Goal: Information Seeking & Learning: Learn about a topic

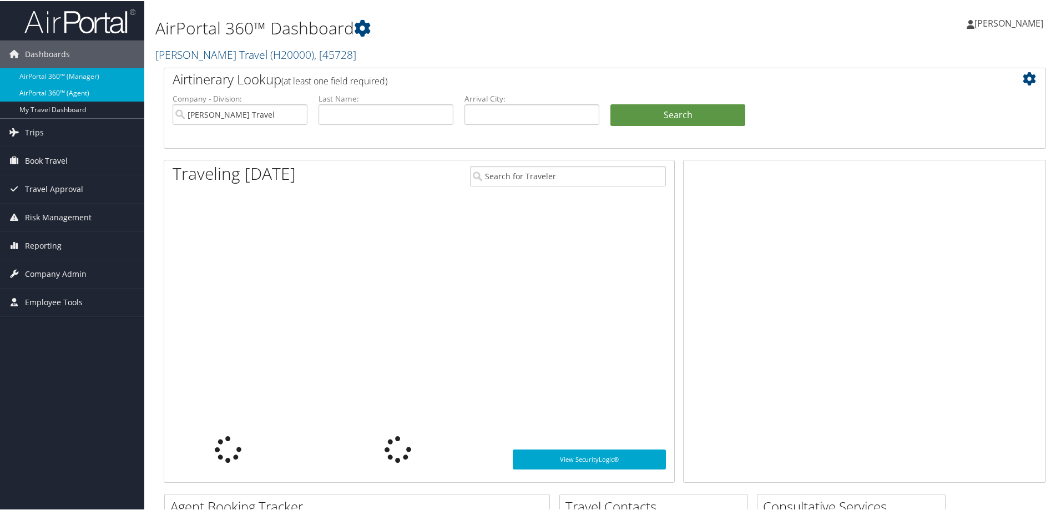
click at [79, 92] on link "AirPortal 360™ (Agent)" at bounding box center [72, 92] width 144 height 17
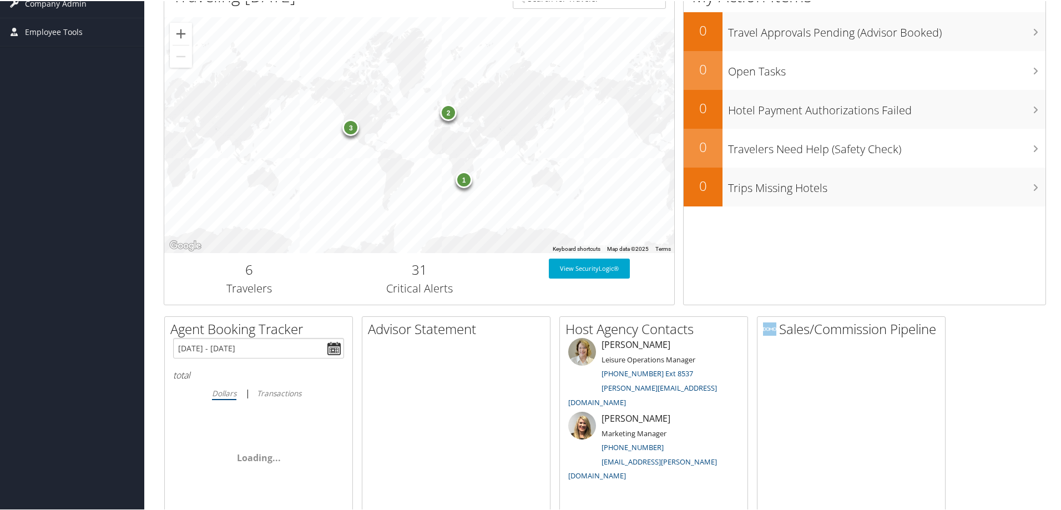
scroll to position [167, 0]
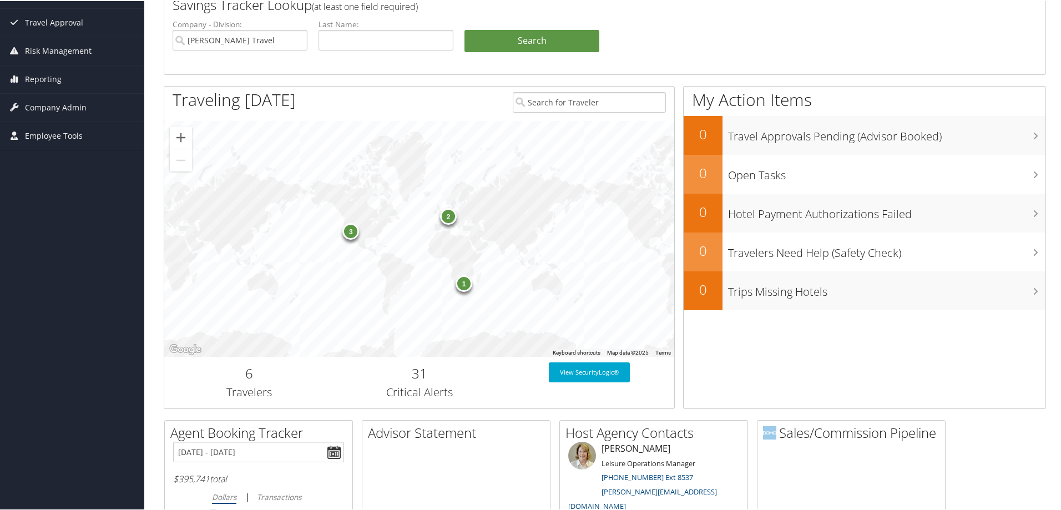
click at [154, 348] on div "AirPortal 360™ Dashboard [PERSON_NAME] Travel ( H20000 ) , [ 45728 ] [PERSON_NA…" at bounding box center [604, 356] width 921 height 1047
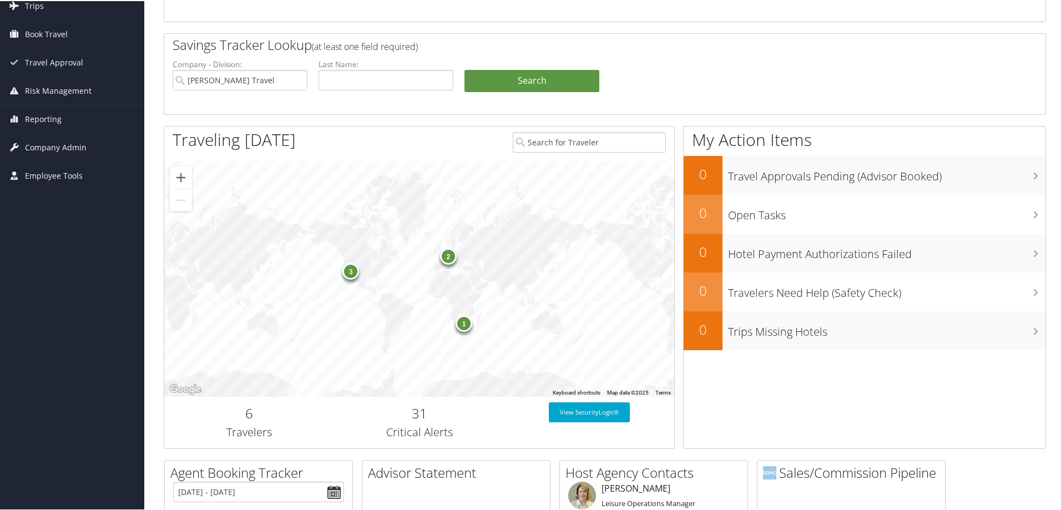
scroll to position [0, 0]
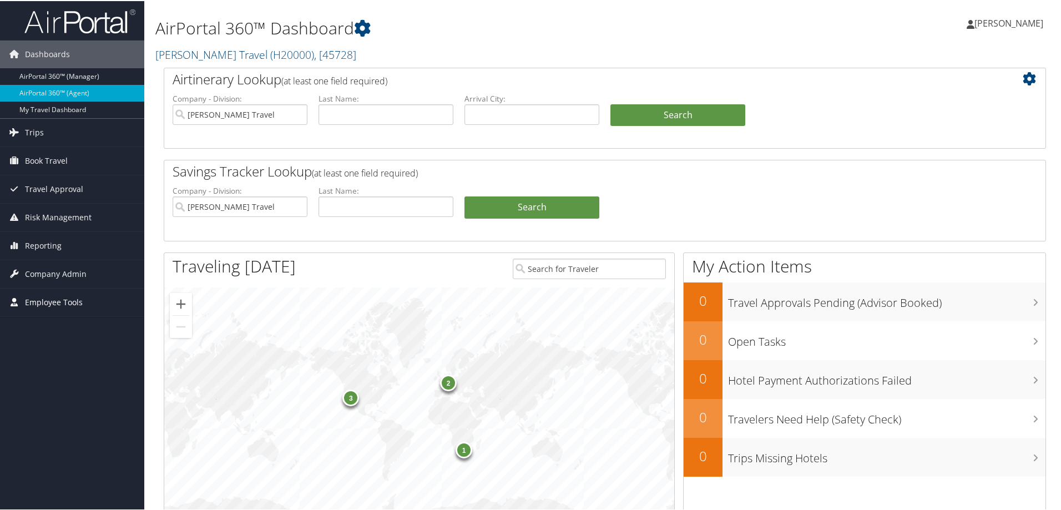
click at [62, 303] on span "Employee Tools" at bounding box center [54, 302] width 58 height 28
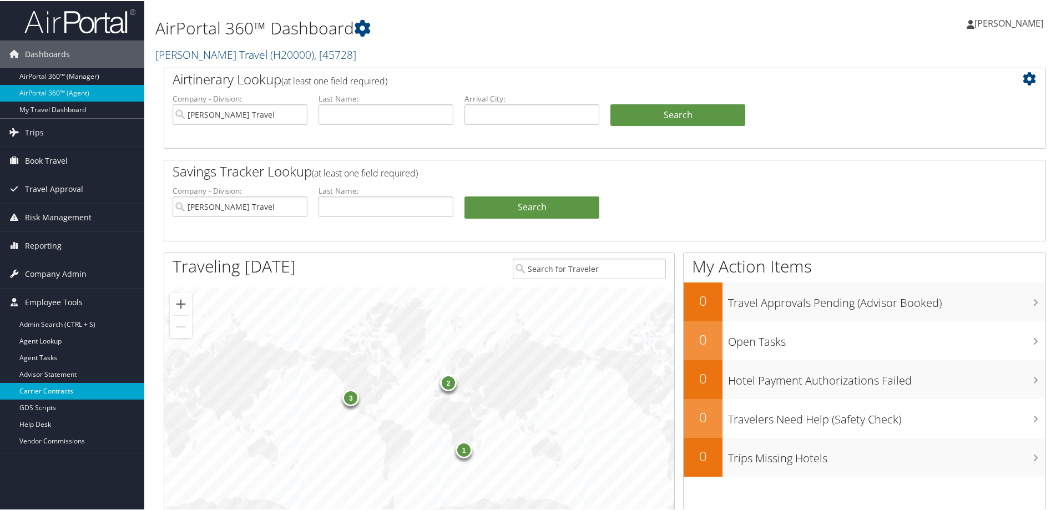
click at [48, 392] on link "Carrier Contracts" at bounding box center [72, 390] width 144 height 17
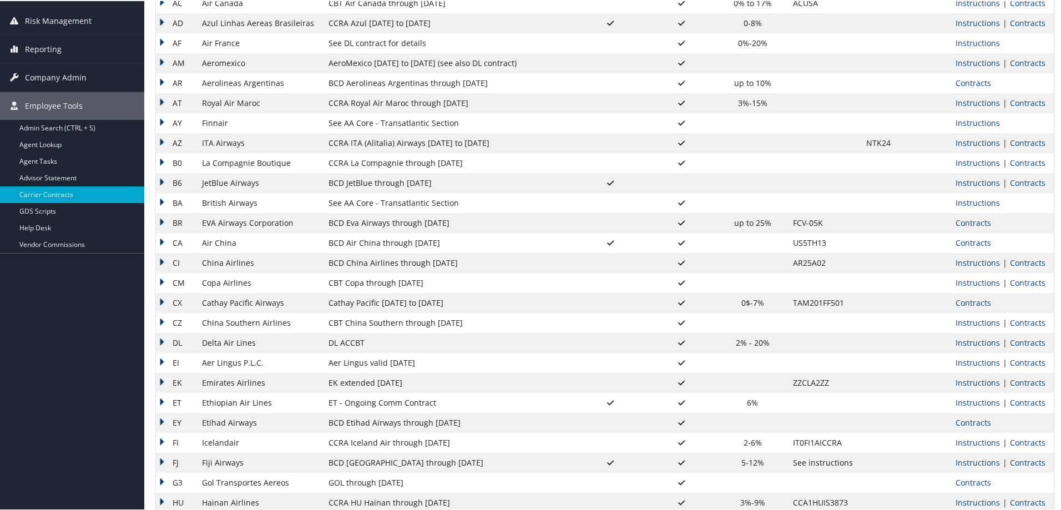
scroll to position [167, 0]
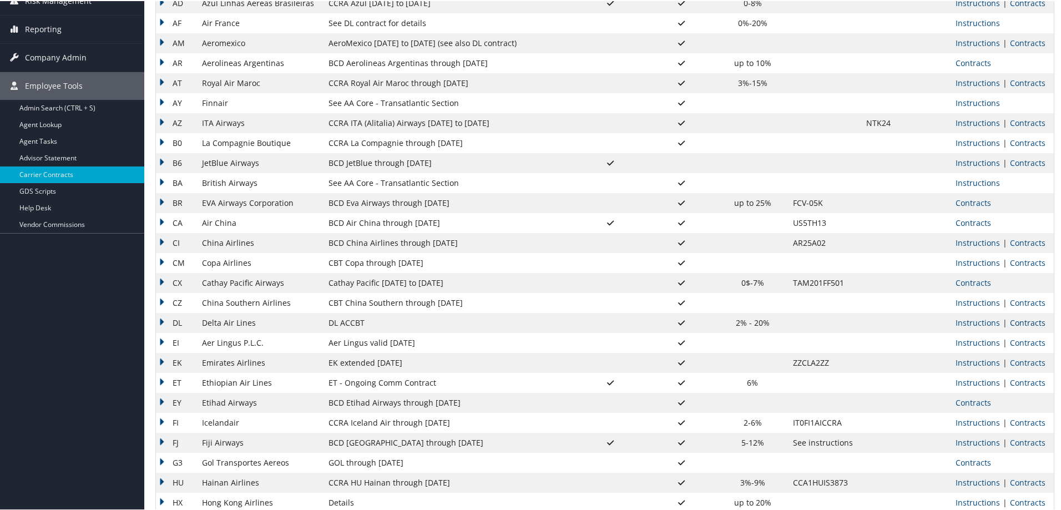
click at [1027, 320] on link "Contracts" at bounding box center [1028, 321] width 36 height 11
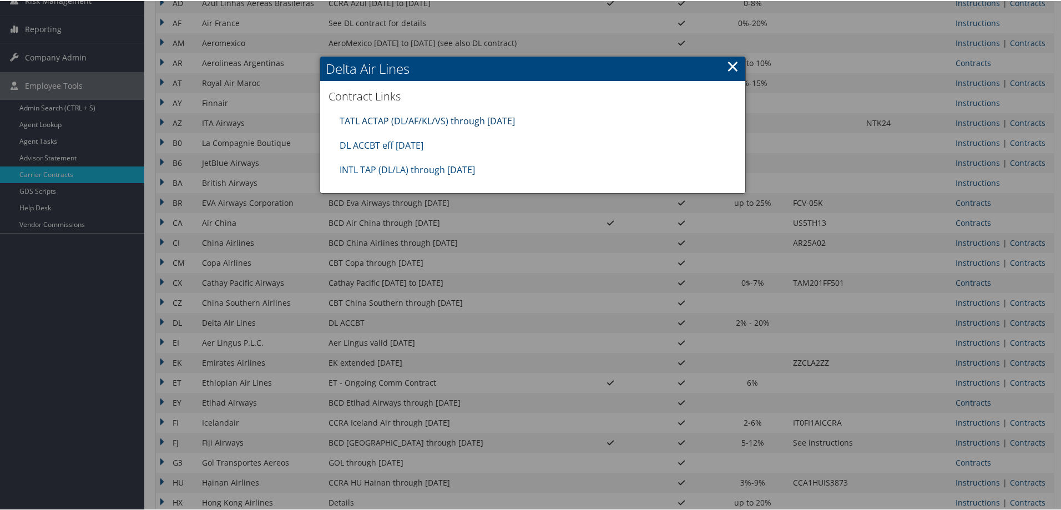
click at [369, 118] on link "TATL ACTAP (DL/AF/KL/VS) through 06.30.26" at bounding box center [427, 120] width 175 height 12
click at [371, 142] on link "DL ACCBT eff Aug 2025" at bounding box center [382, 144] width 84 height 12
click at [732, 64] on link "×" at bounding box center [733, 65] width 13 height 22
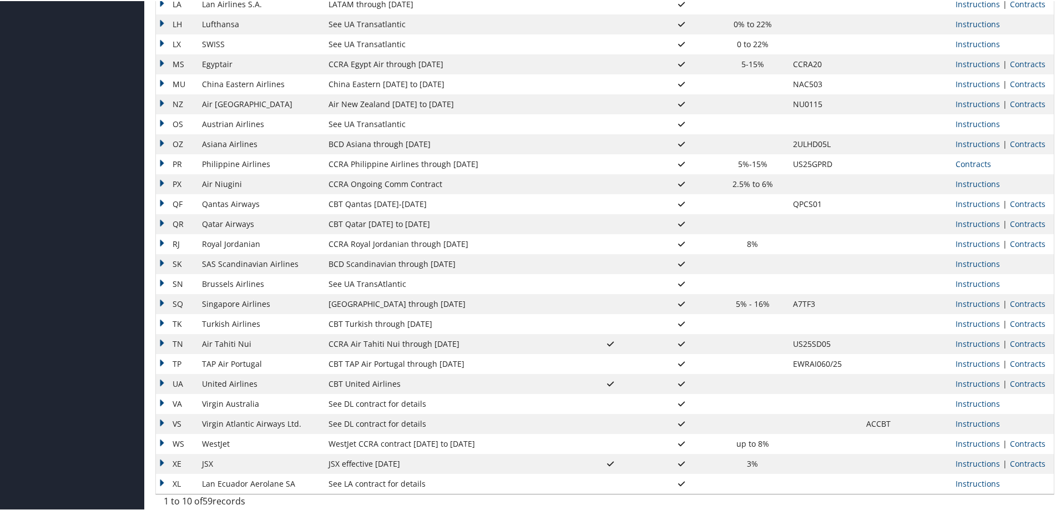
scroll to position [787, 0]
click at [973, 461] on link "Instructions" at bounding box center [978, 460] width 44 height 11
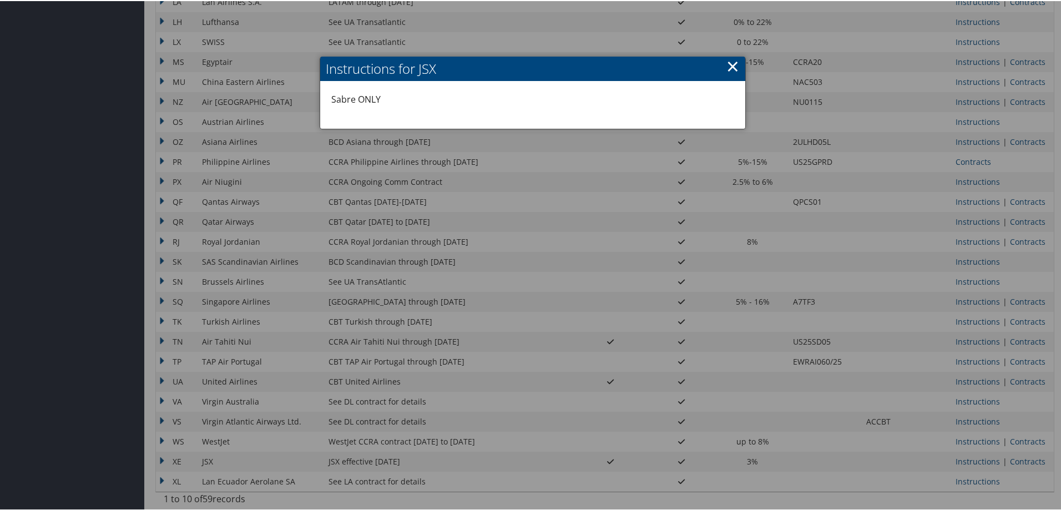
click at [731, 65] on link "×" at bounding box center [733, 65] width 13 height 22
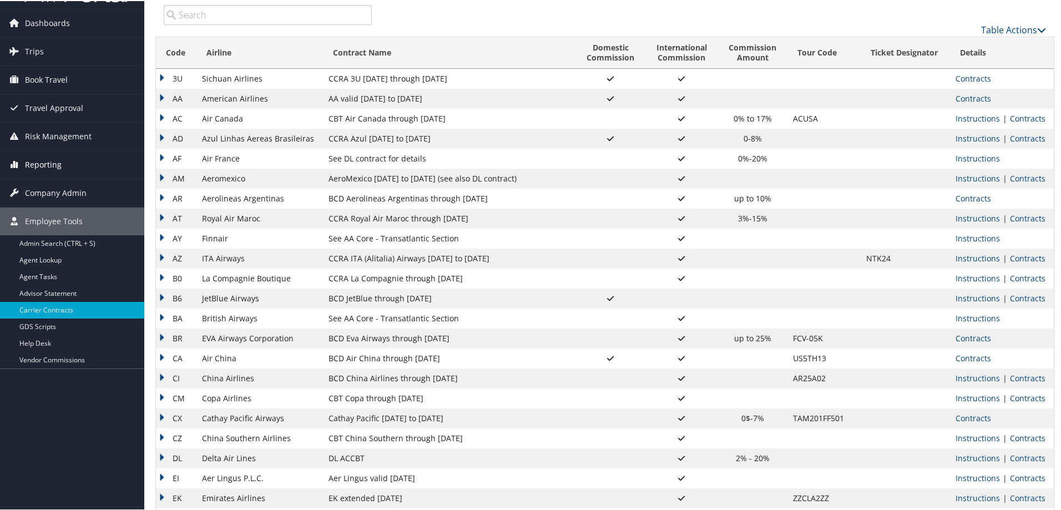
scroll to position [0, 0]
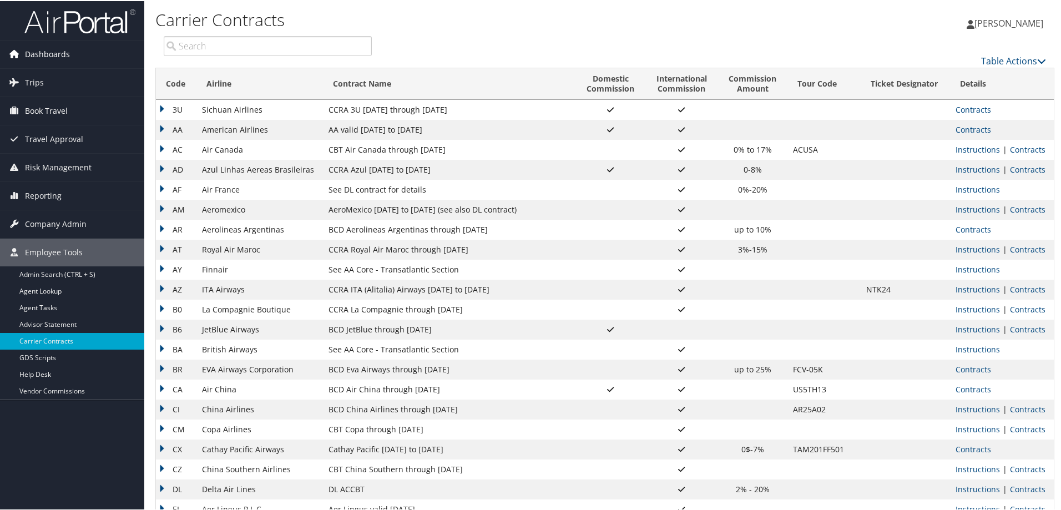
click at [61, 52] on span "Dashboards" at bounding box center [47, 53] width 45 height 28
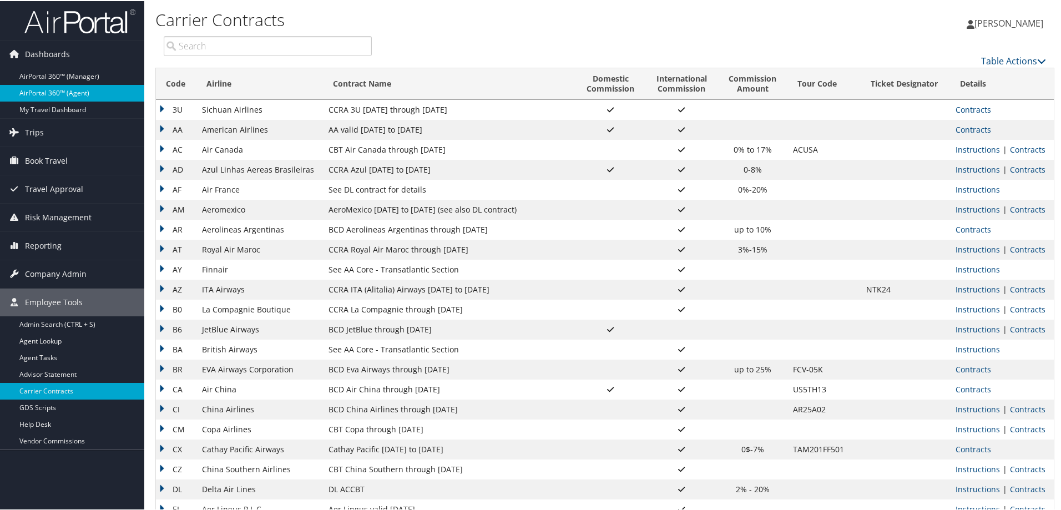
click at [69, 92] on link "AirPortal 360™ (Agent)" at bounding box center [72, 92] width 144 height 17
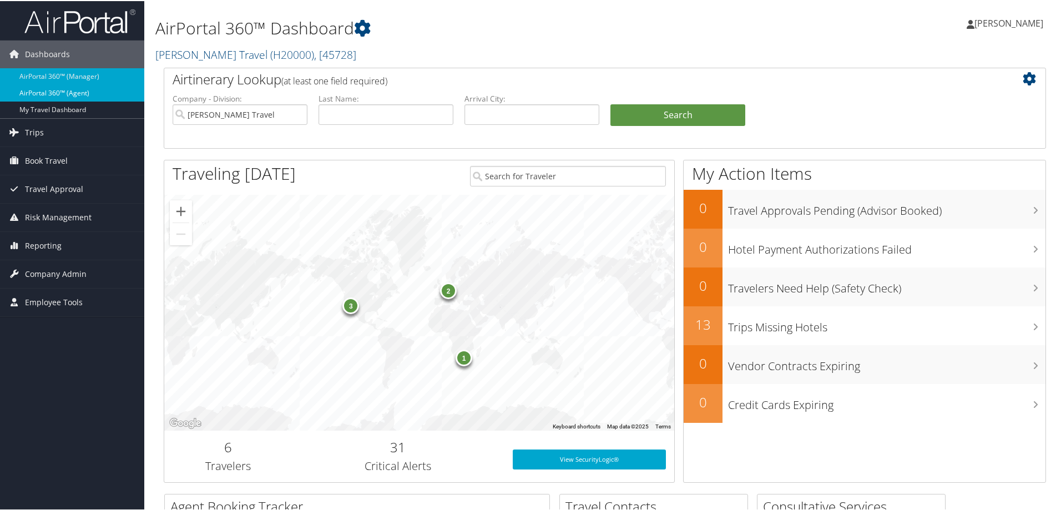
click at [62, 95] on link "AirPortal 360™ (Agent)" at bounding box center [72, 92] width 144 height 17
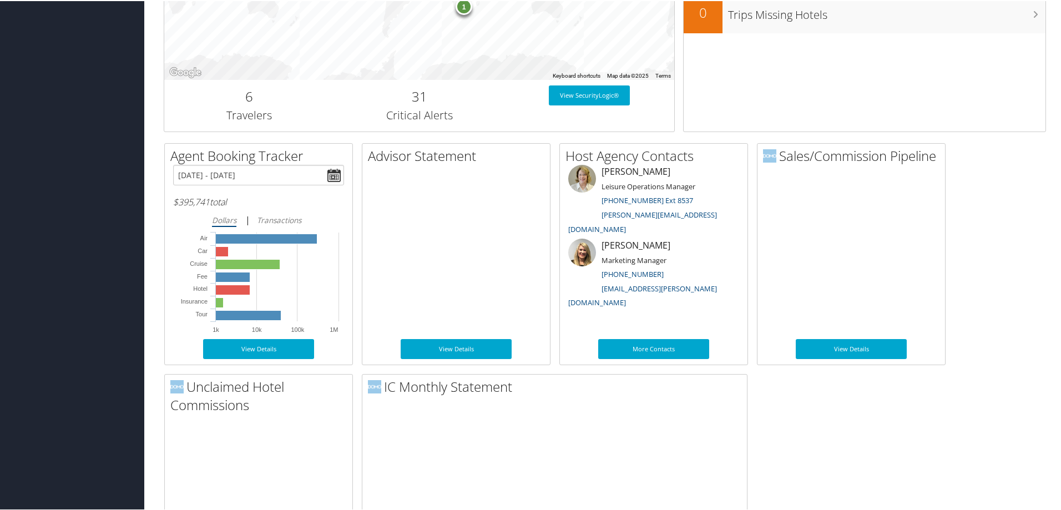
scroll to position [444, 0]
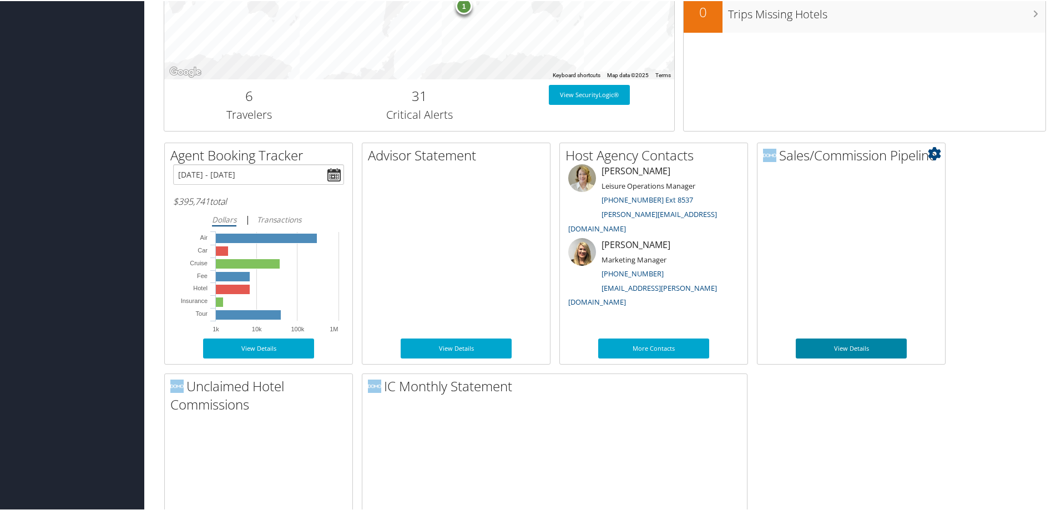
click at [847, 345] on link "View Details" at bounding box center [851, 347] width 111 height 20
